Goal: Navigation & Orientation: Find specific page/section

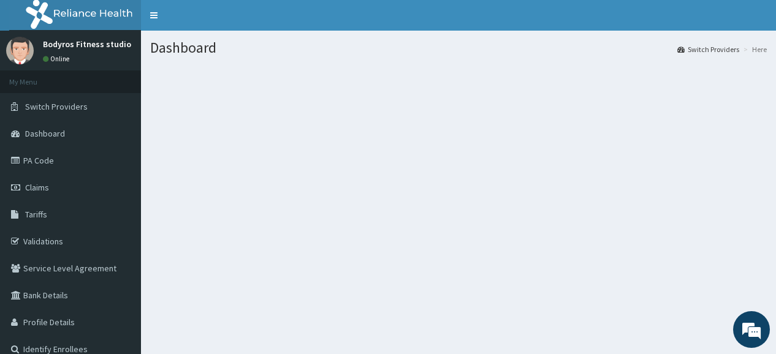
click at [237, 177] on section at bounding box center [458, 132] width 635 height 153
